Goal: Navigation & Orientation: Find specific page/section

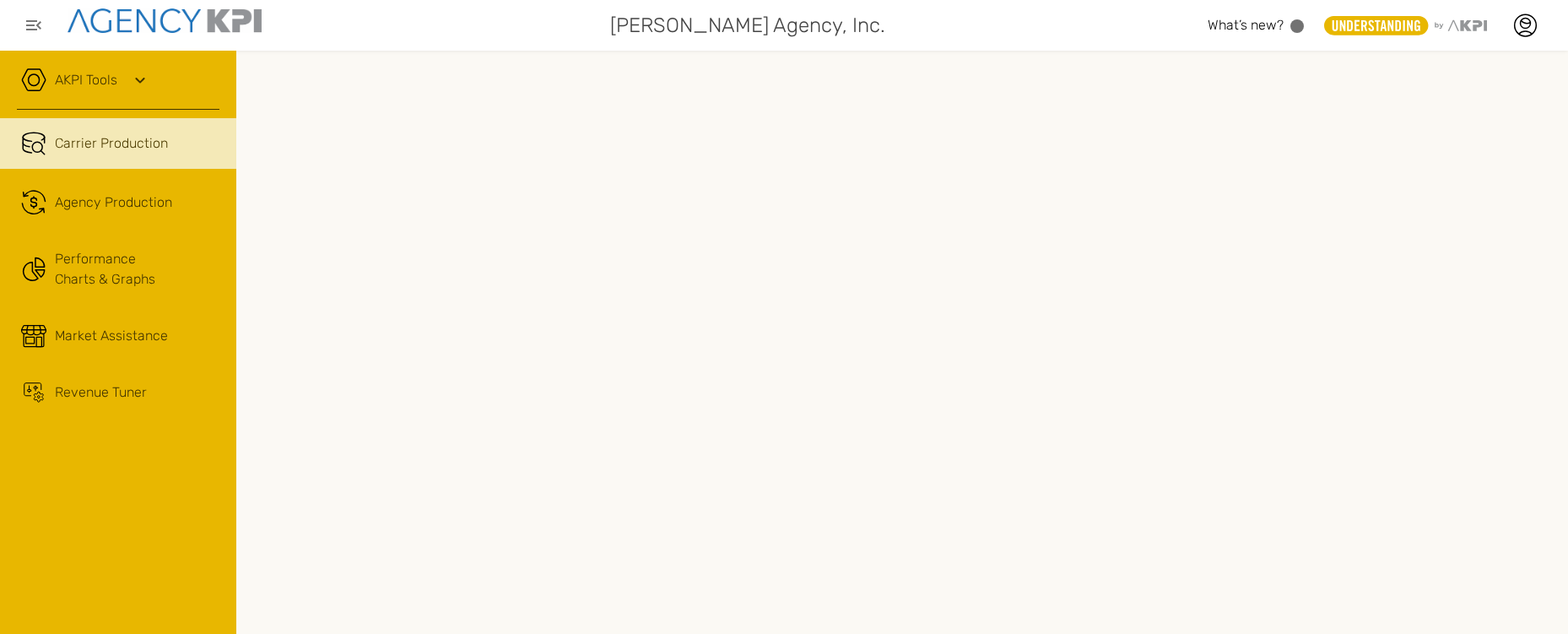
click at [146, 77] on icon at bounding box center [140, 80] width 21 height 21
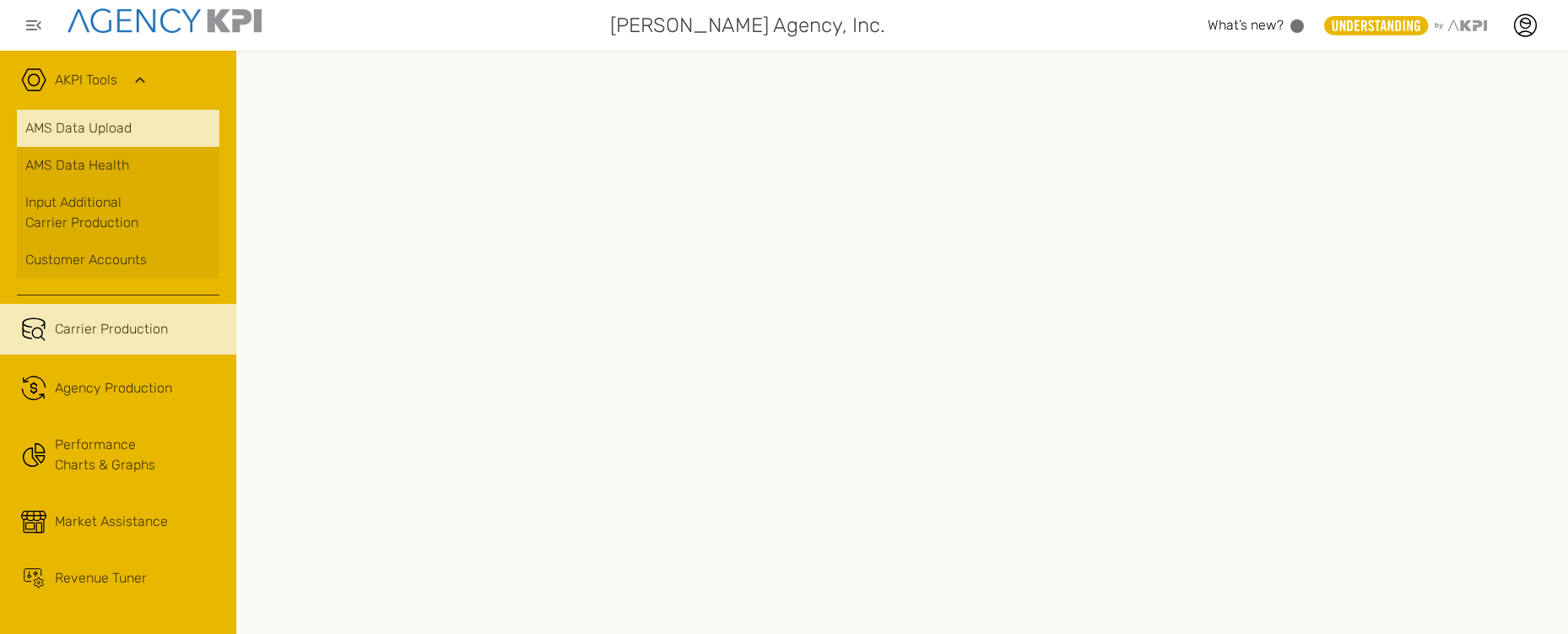
click at [111, 128] on link "AMS Data Upload" at bounding box center [119, 128] width 203 height 37
click at [145, 72] on icon at bounding box center [140, 80] width 21 height 21
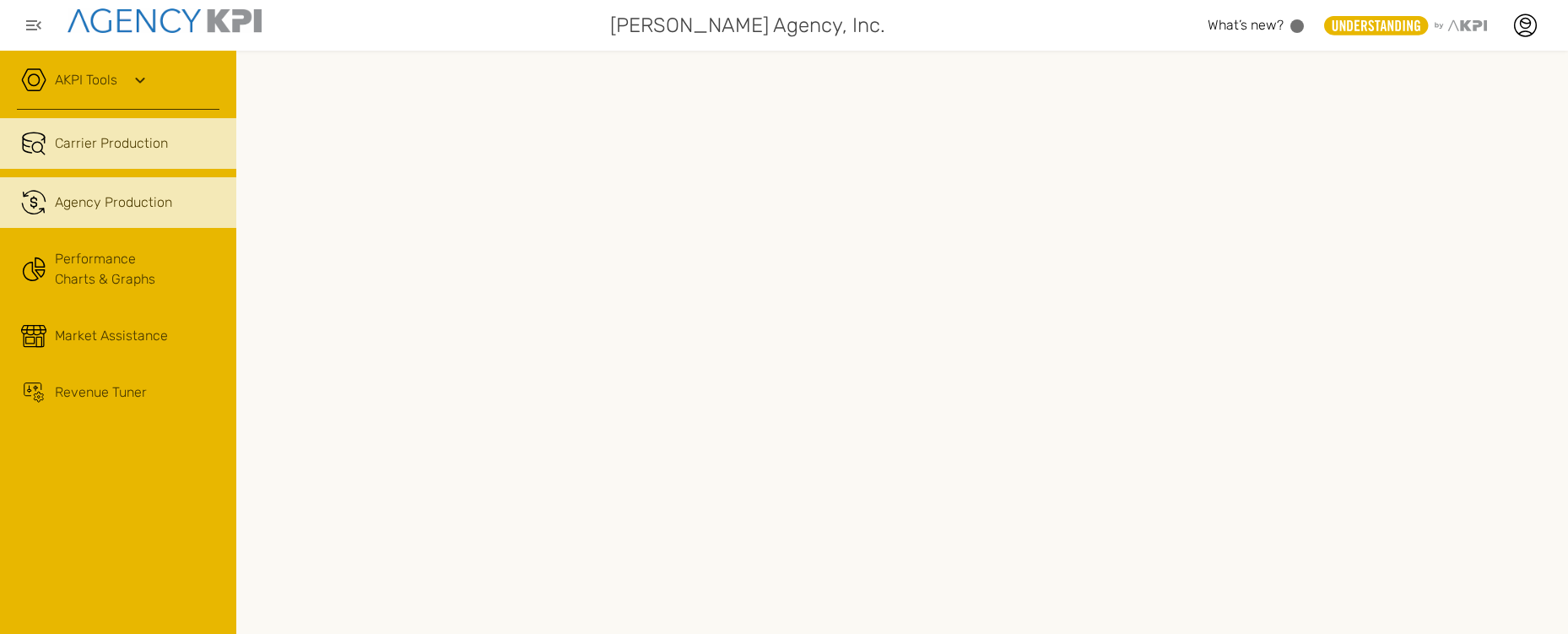
click at [103, 189] on link ".cls-1{fill:none;stroke:#221f20;stroke-linecap:round;stroke-linejoin:round;stro…" at bounding box center [118, 202] width 236 height 50
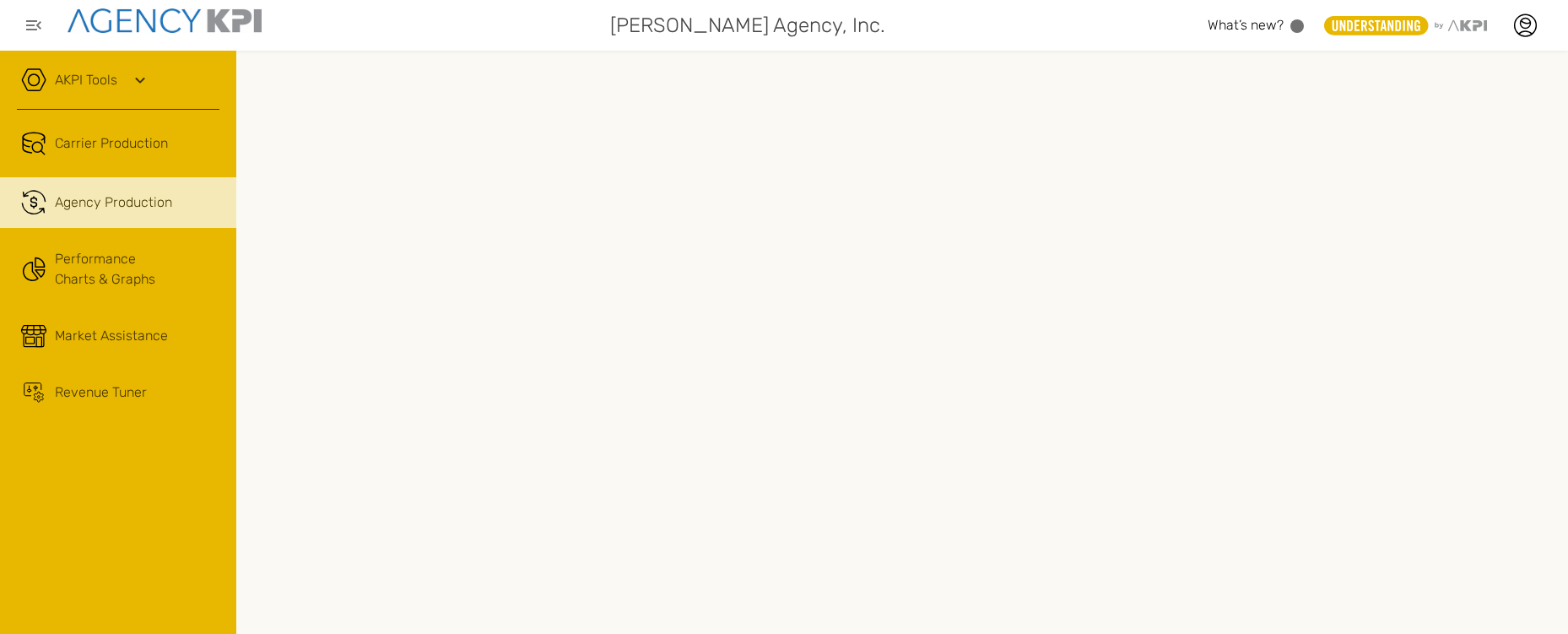
click at [151, 76] on div "AKPI Tools" at bounding box center [119, 88] width 203 height 42
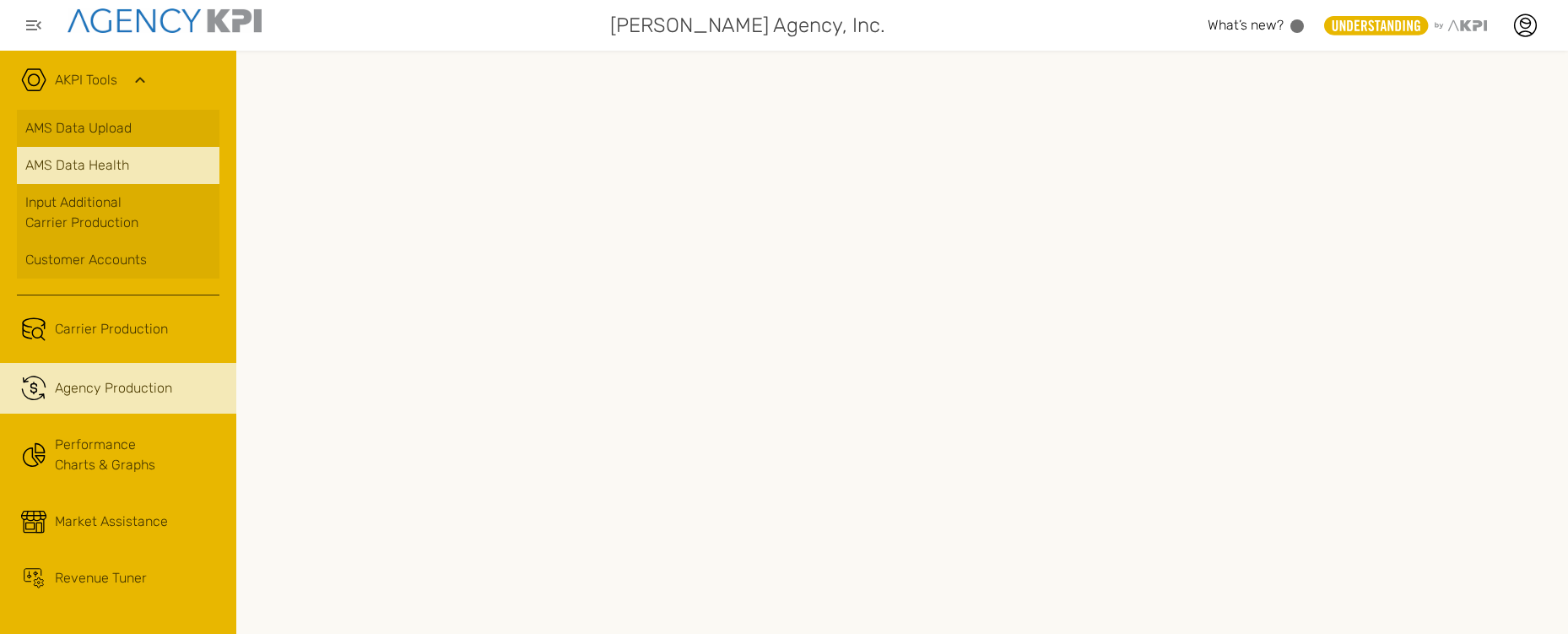
click at [109, 166] on span "AMS Data Health" at bounding box center [77, 165] width 104 height 21
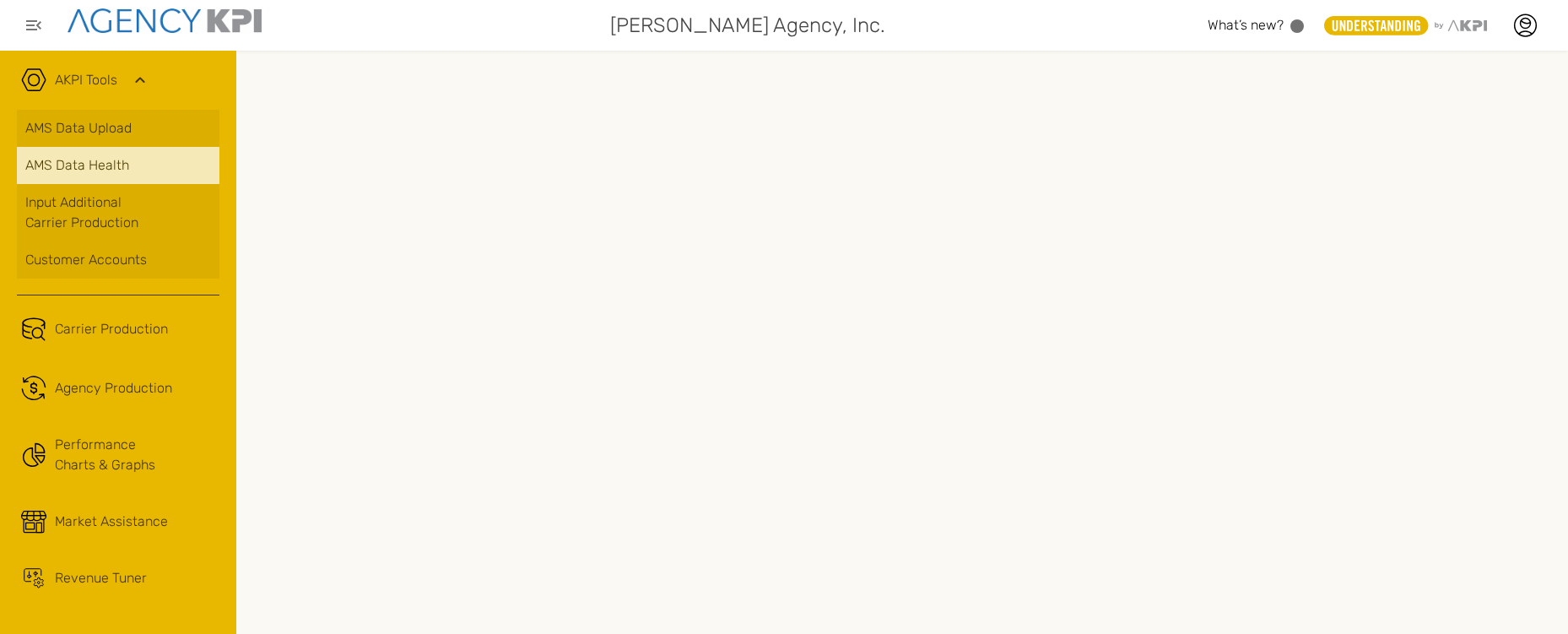
click at [86, 164] on span "AMS Data Health" at bounding box center [77, 165] width 104 height 21
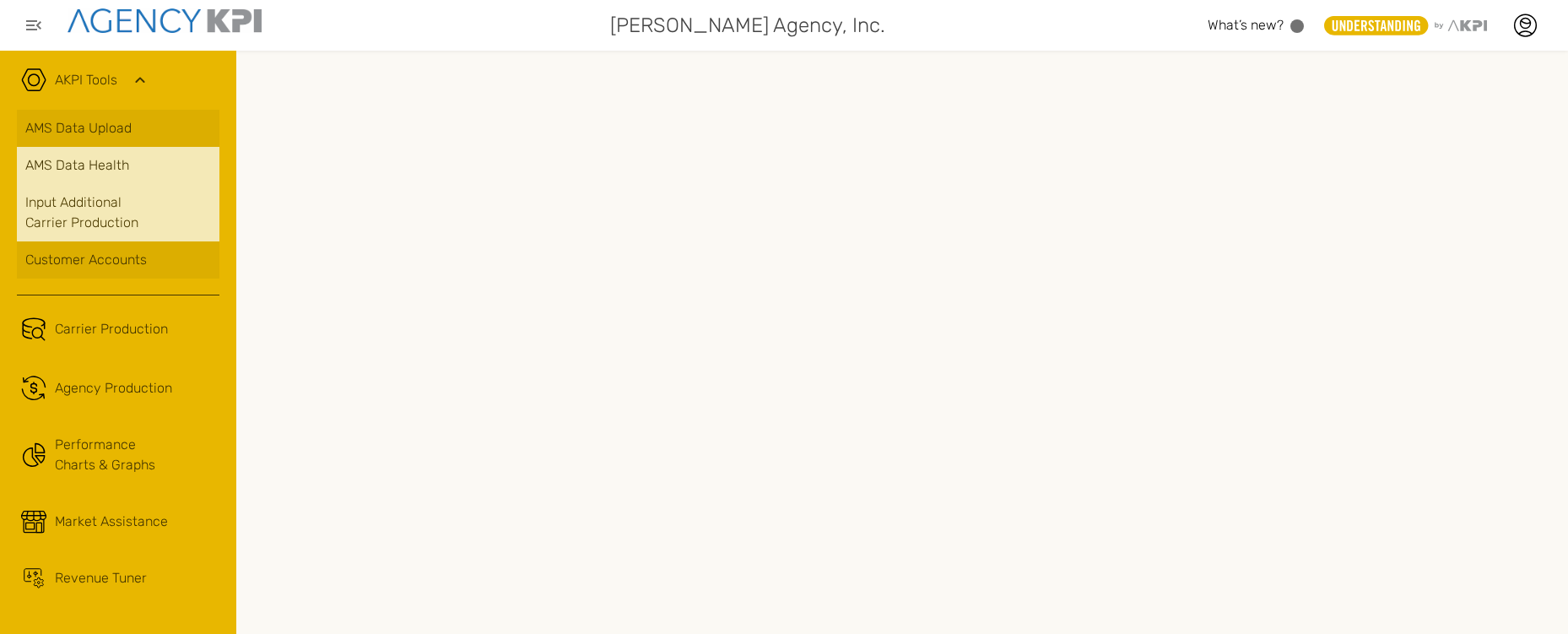
click at [133, 224] on link "Input Additional Carrier Production" at bounding box center [119, 213] width 203 height 57
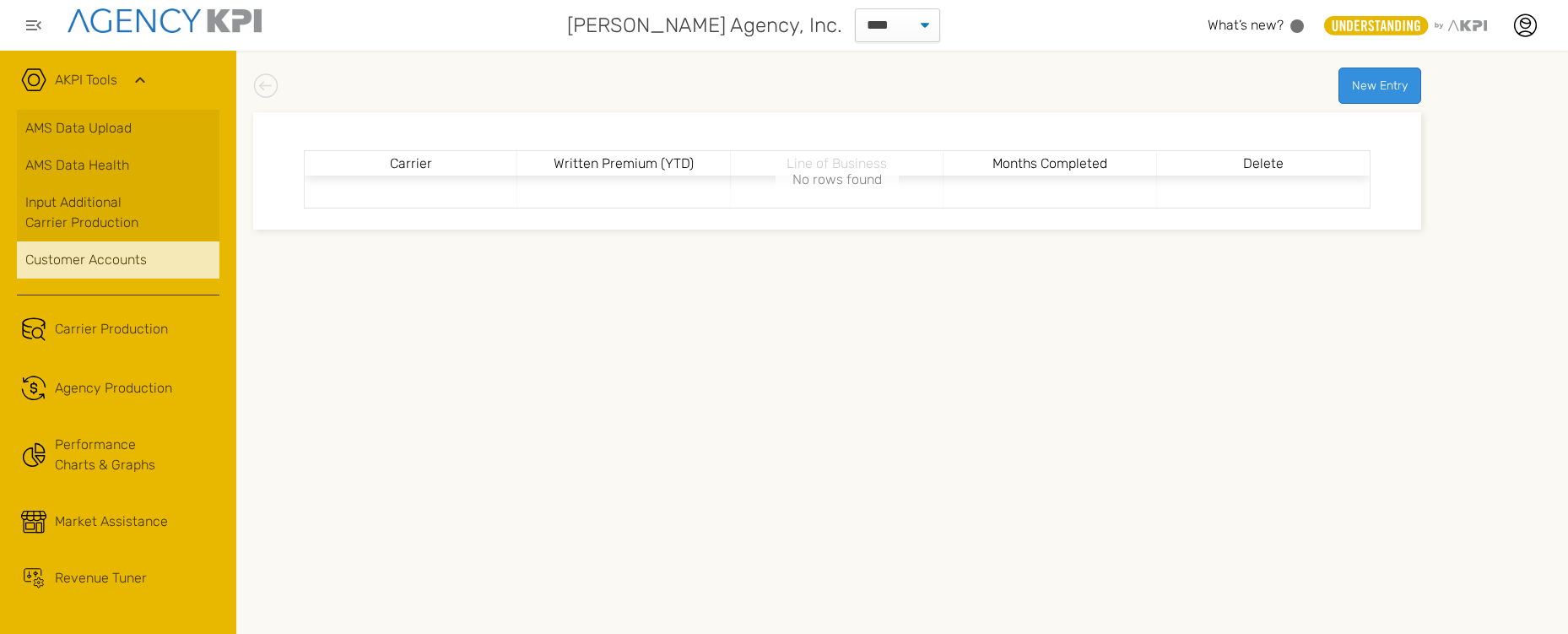
click at [108, 260] on div "Customer Accounts" at bounding box center [118, 260] width 186 height 21
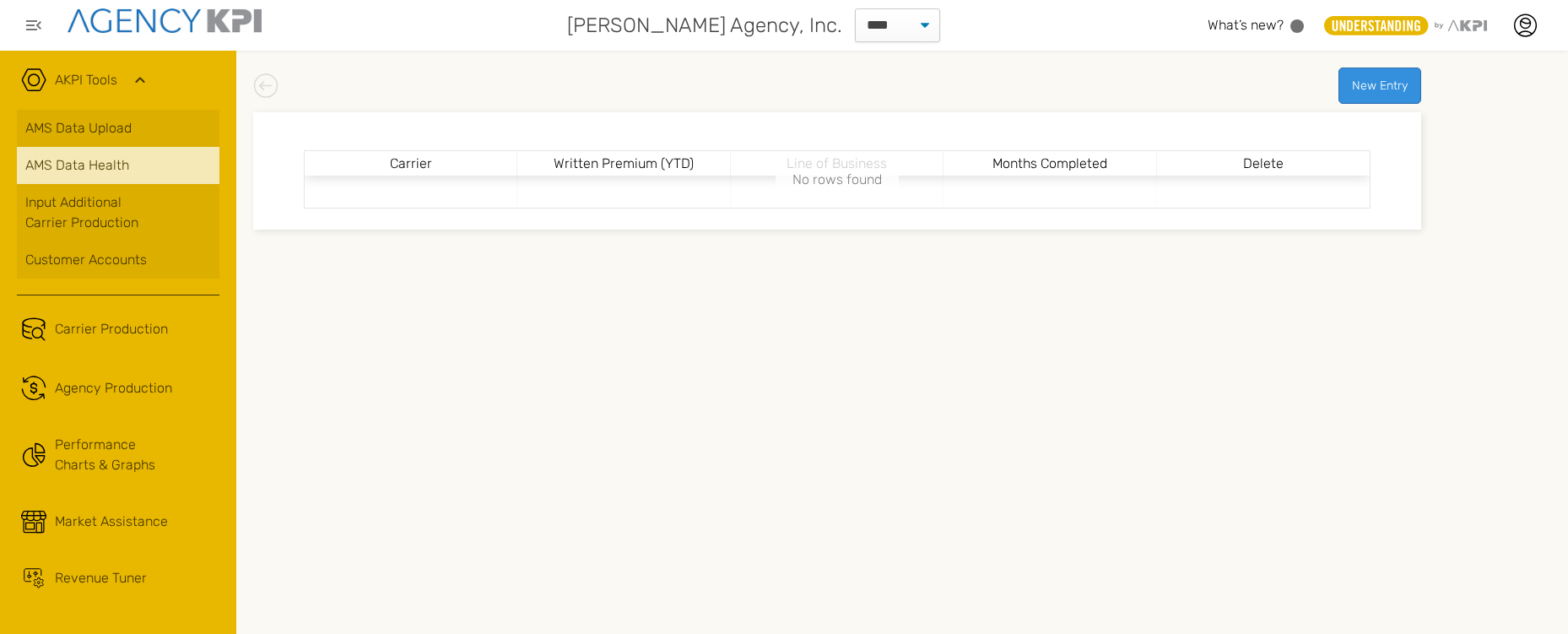
click at [91, 167] on span "AMS Data Health" at bounding box center [77, 165] width 104 height 21
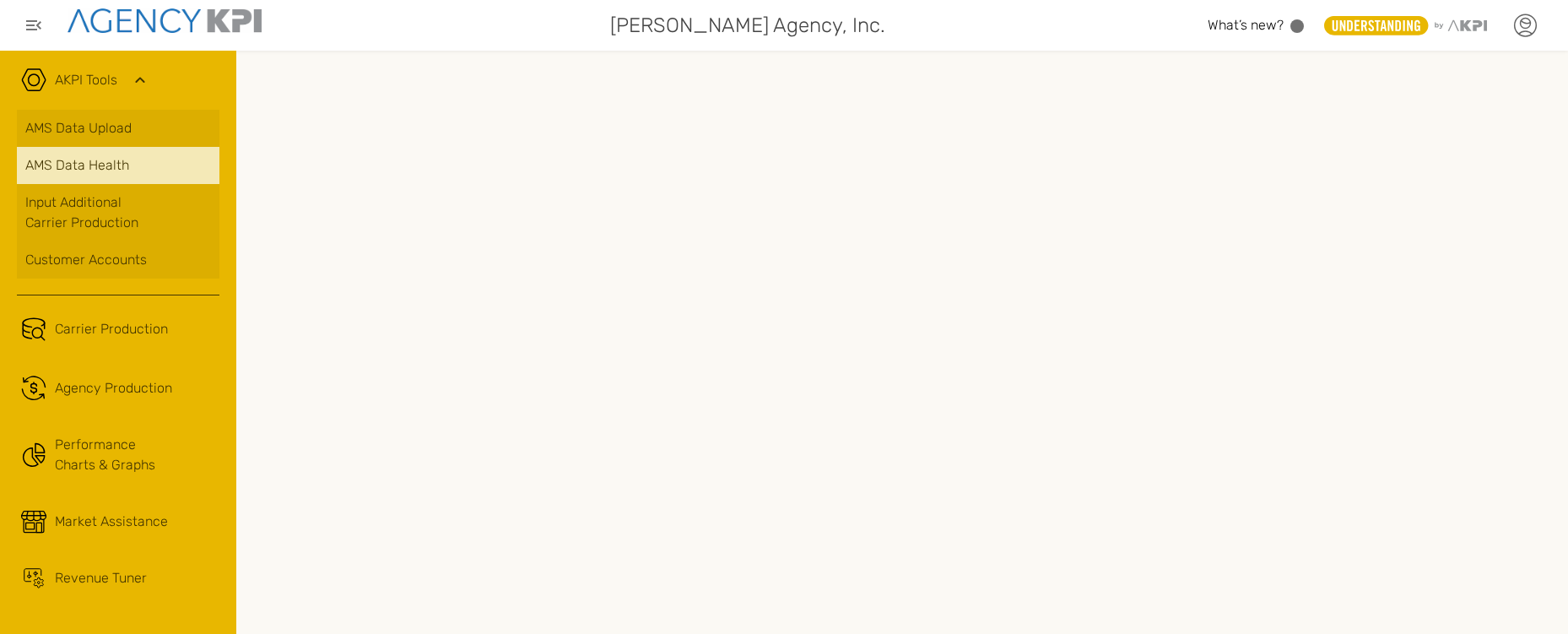
click at [1529, 22] on icon at bounding box center [1525, 25] width 25 height 25
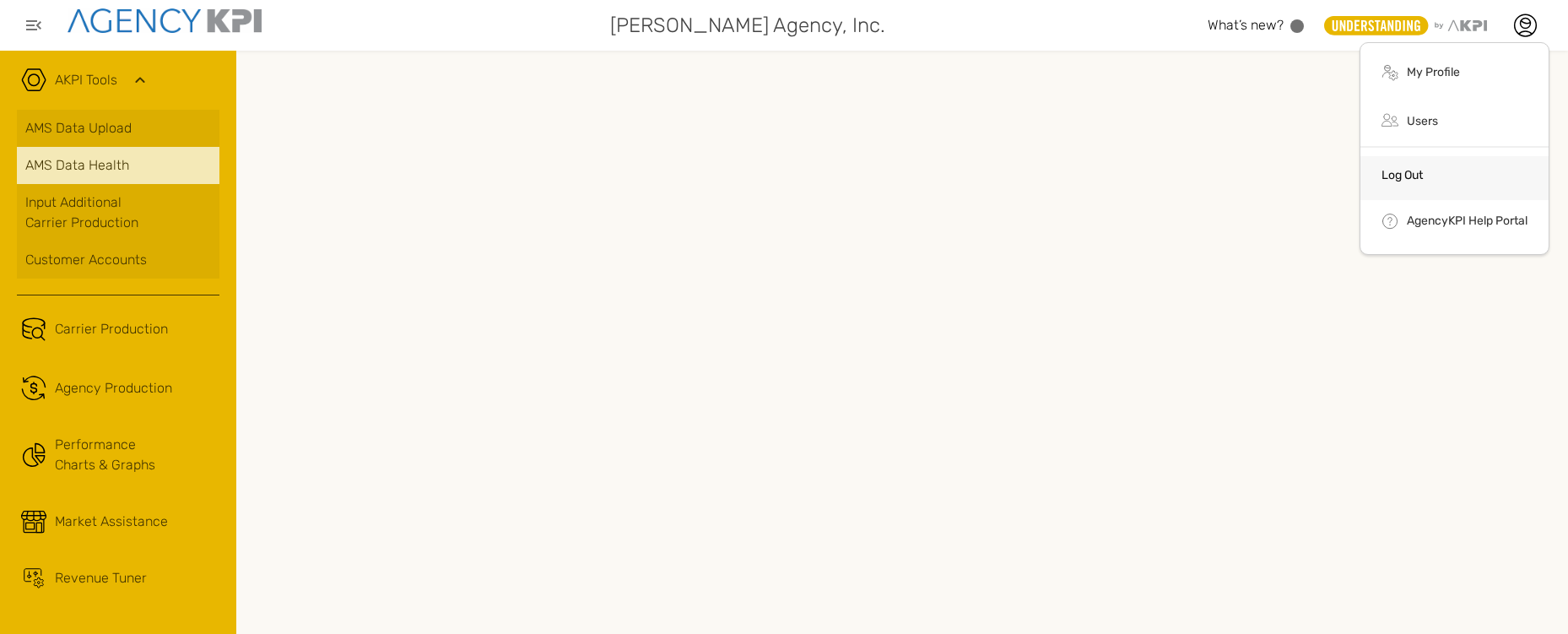
click at [1411, 170] on link "Log Out" at bounding box center [1403, 175] width 41 height 14
